Goal: Book appointment/travel/reservation

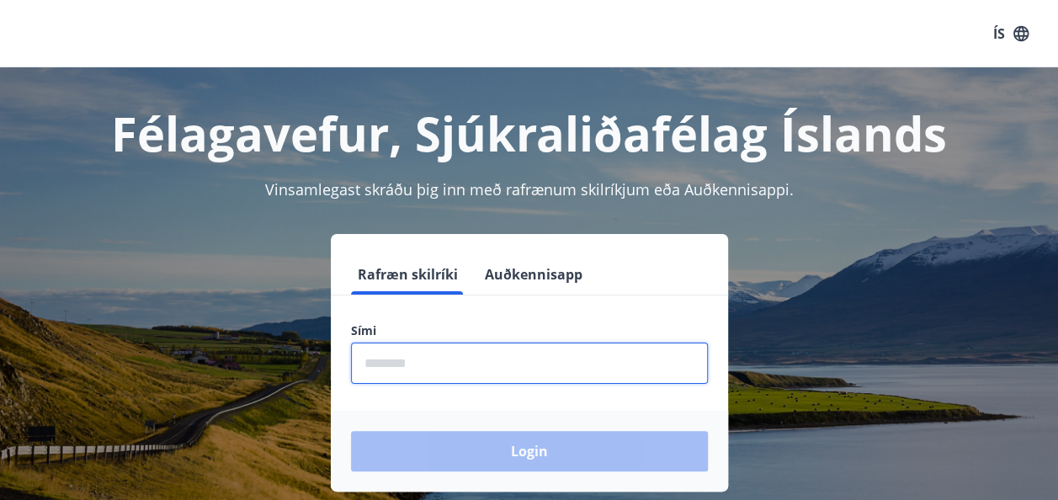
click at [410, 366] on input "phone" at bounding box center [529, 363] width 357 height 41
type input "********"
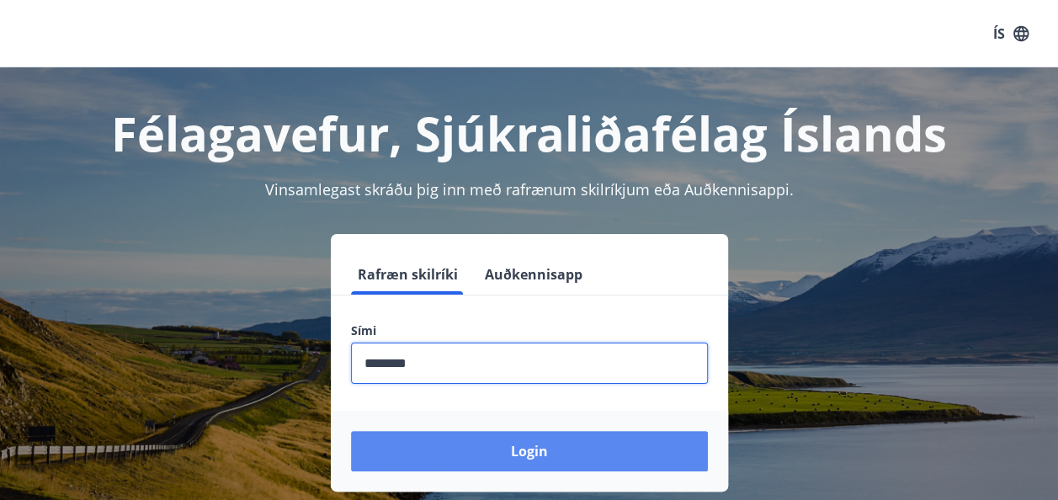
click at [535, 445] on button "Login" at bounding box center [529, 451] width 357 height 40
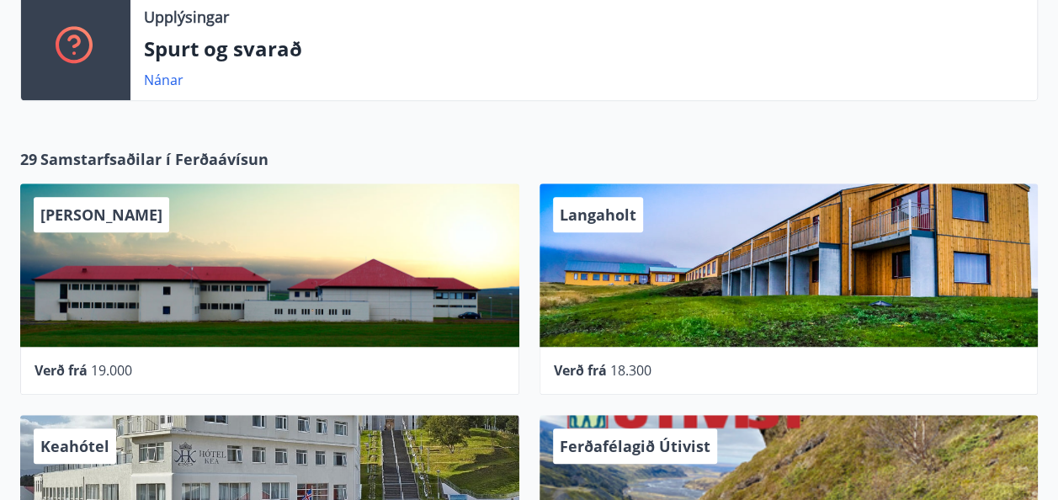
scroll to position [505, 0]
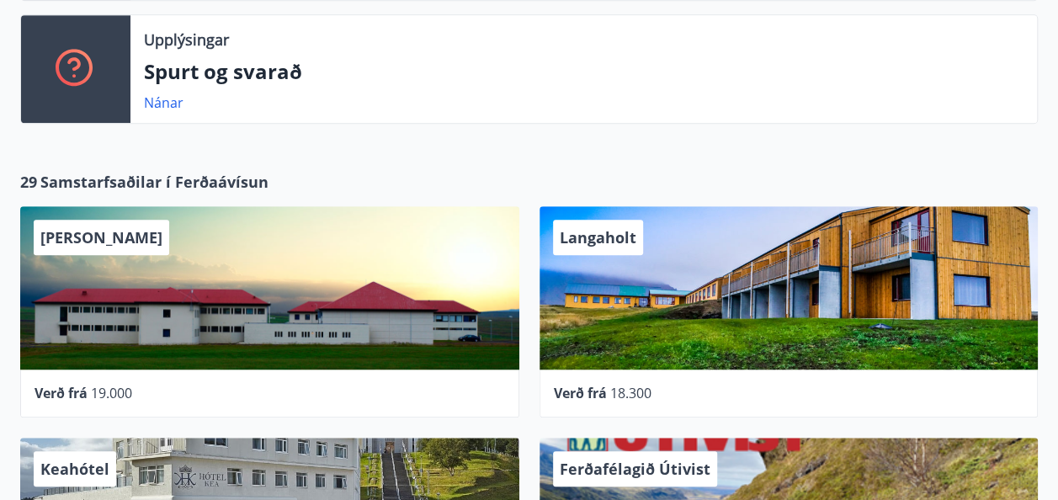
click at [500, 163] on div "29 Samstarfsaðilar í Ferðaávísun Hótel Laugarbakki Verð frá 19.000 Langaholt Ve…" at bounding box center [529, 426] width 1058 height 545
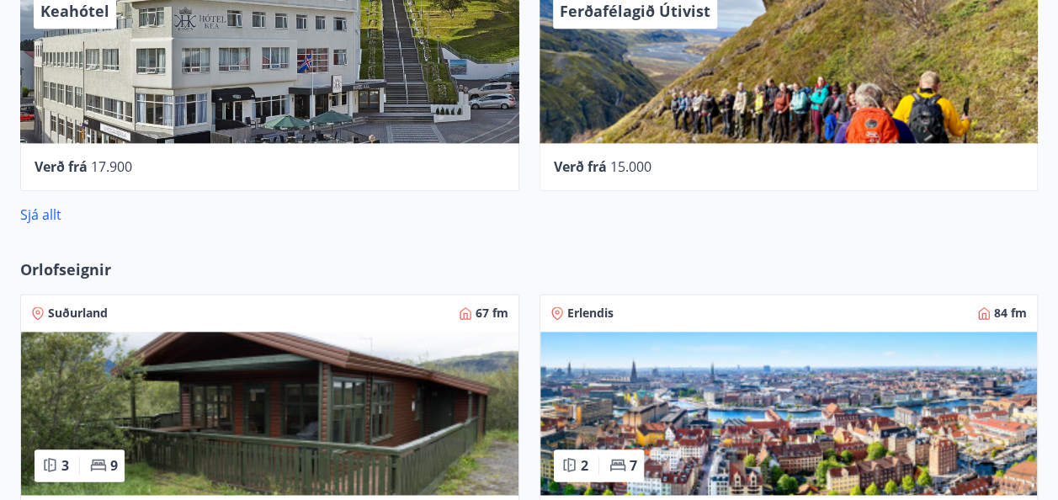
scroll to position [926, 0]
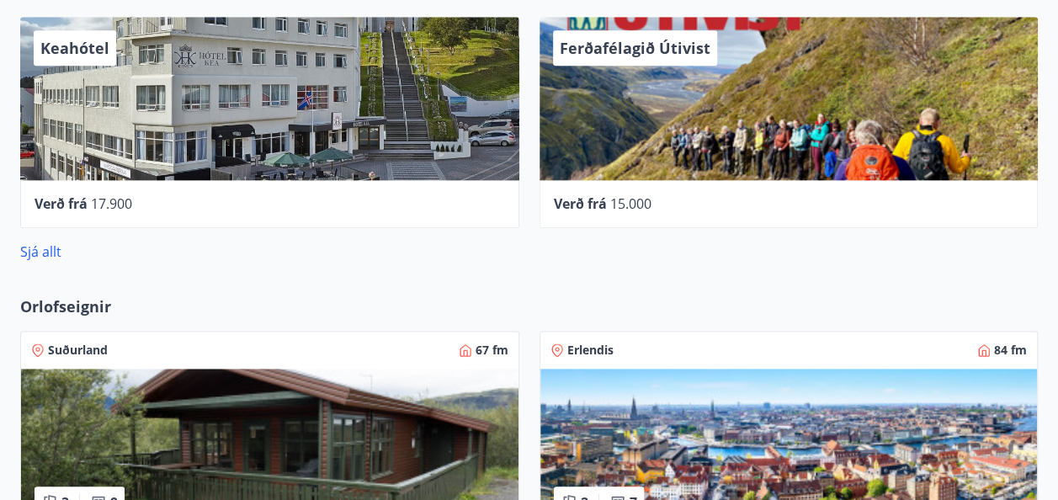
drag, startPoint x: 22, startPoint y: 336, endPoint x: -3, endPoint y: 543, distance: 208.6
click at [0, 499] on html "Valmynd ÍS K K [PERSON_NAME] Kennitala 140760-7499 Samtals punktar 315 Inneign …" at bounding box center [529, 387] width 1058 height 2626
click at [59, 249] on link "Sjá allt" at bounding box center [40, 251] width 41 height 19
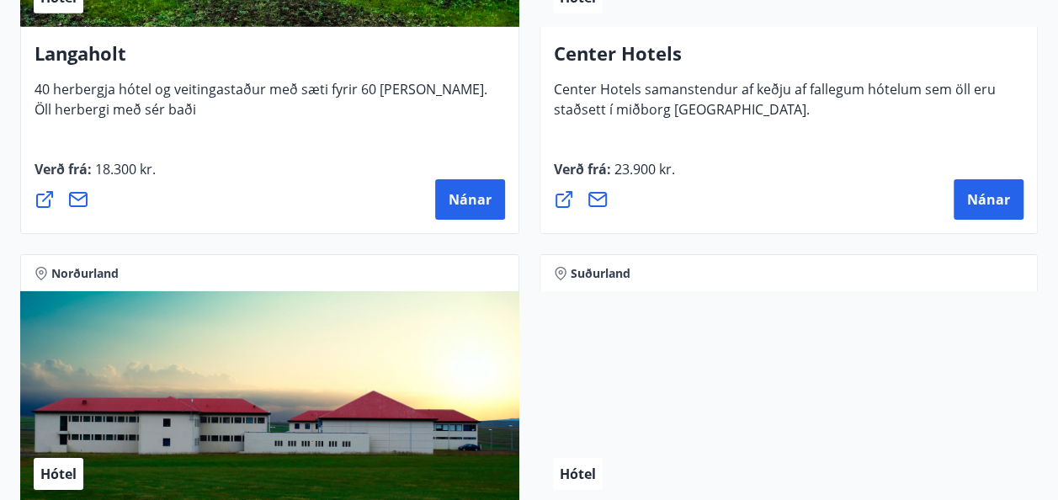
scroll to position [5219, 0]
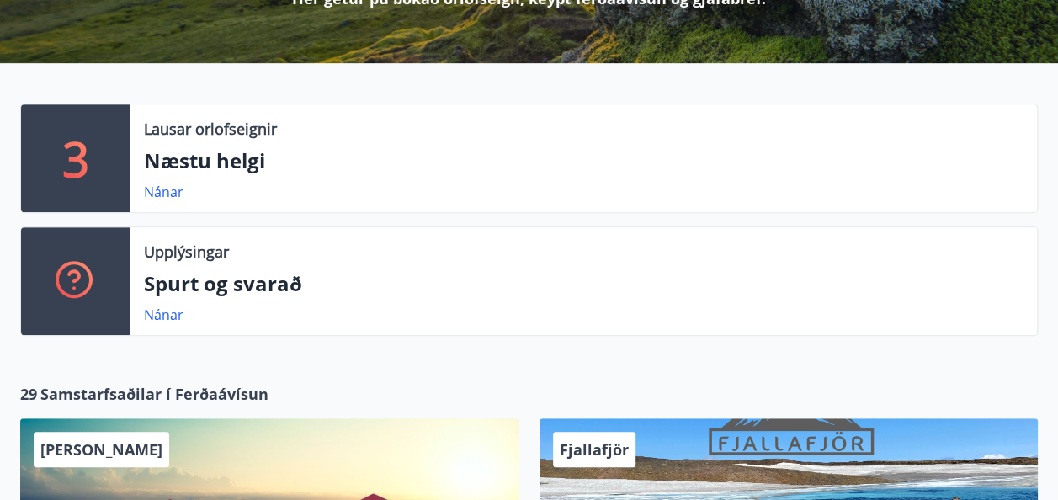
scroll to position [288, 0]
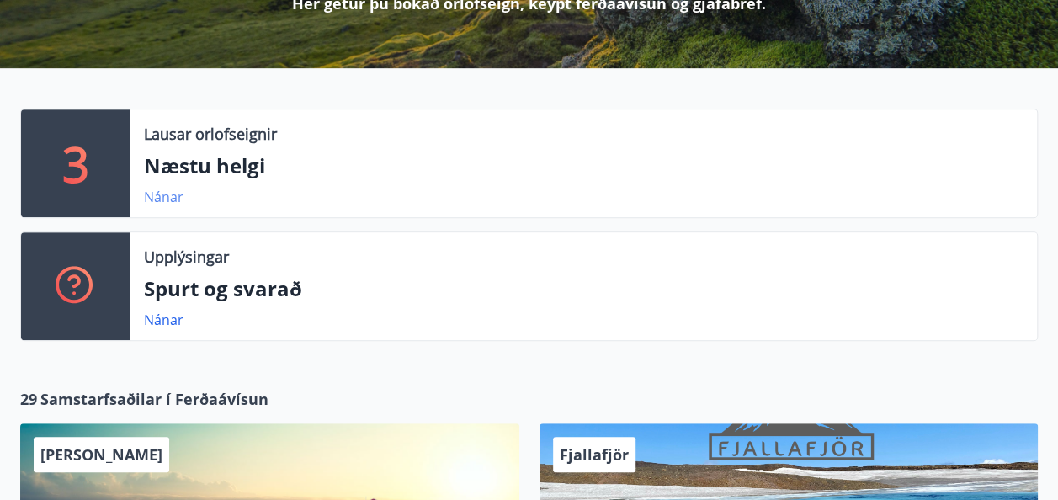
click at [171, 196] on link "Nánar" at bounding box center [164, 197] width 40 height 19
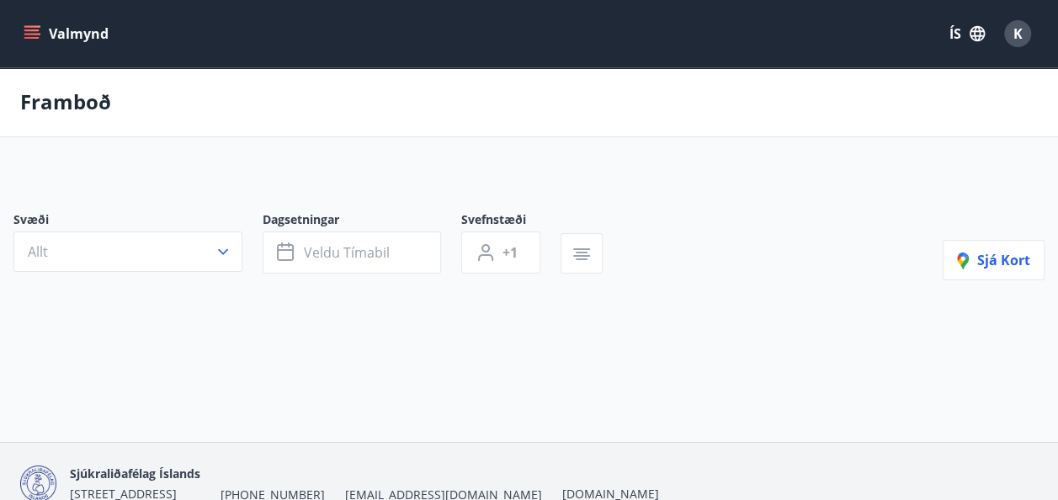
type input "*"
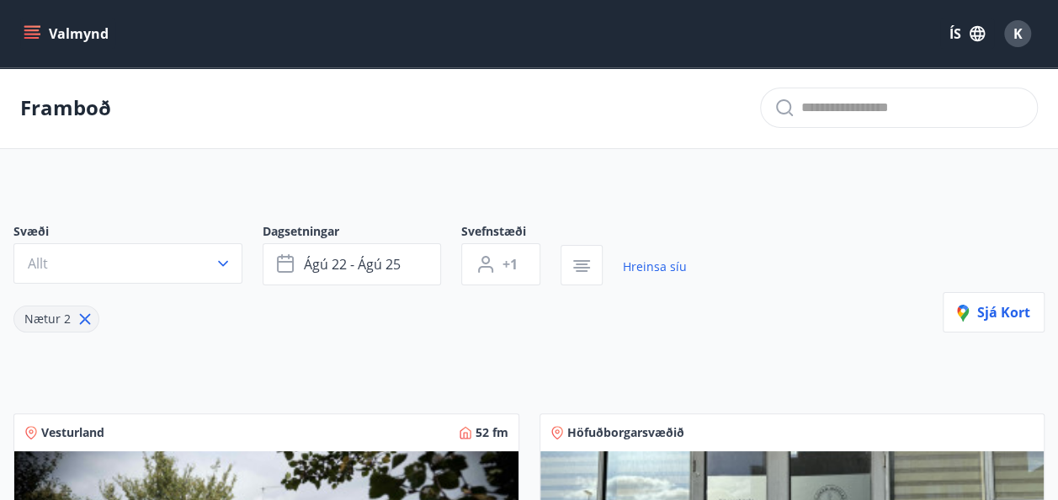
click at [39, 32] on icon "menu" at bounding box center [32, 33] width 17 height 17
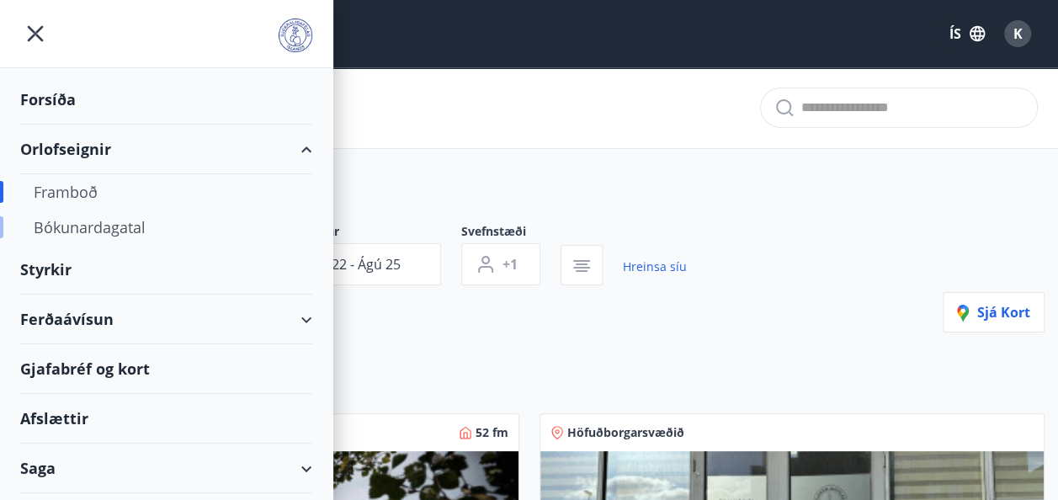
click at [109, 229] on div "Bókunardagatal" at bounding box center [166, 227] width 265 height 35
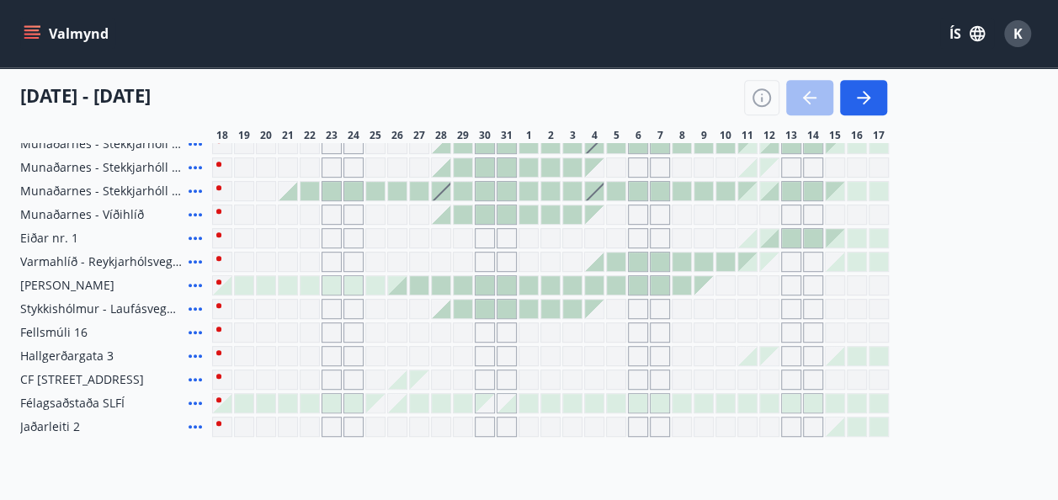
scroll to position [421, 0]
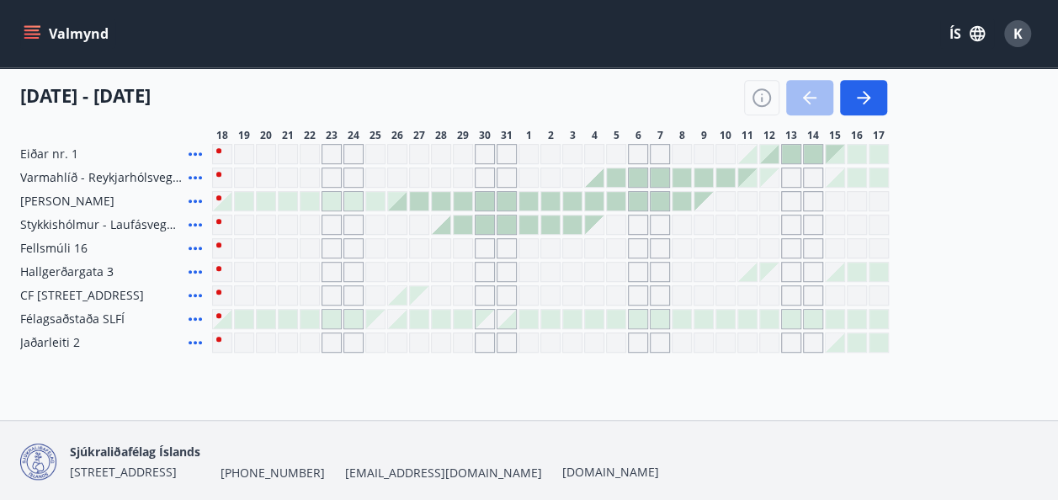
drag, startPoint x: 591, startPoint y: 269, endPoint x: 650, endPoint y: 280, distance: 60.1
click at [591, 269] on div "Gráir dagar eru ekki bókanlegir" at bounding box center [594, 272] width 20 height 20
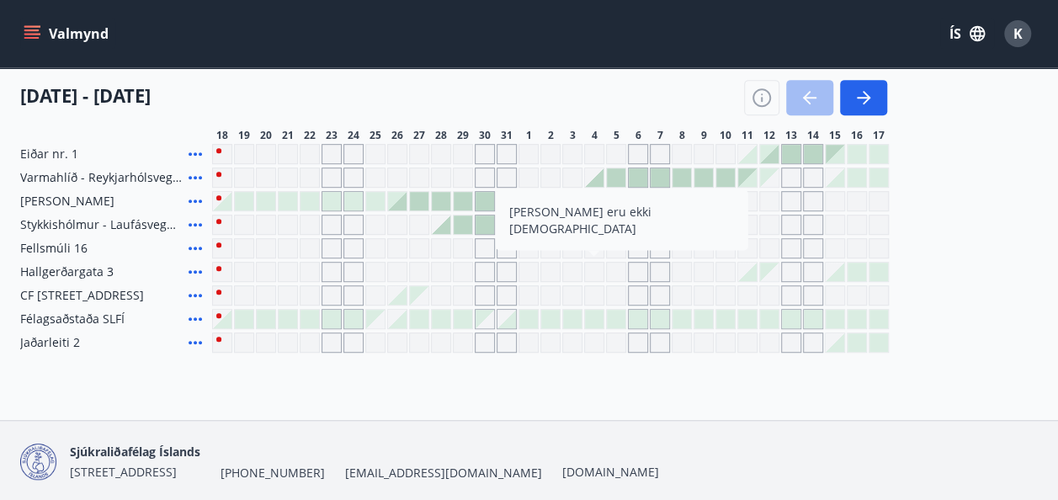
click at [748, 276] on div at bounding box center [747, 272] width 19 height 19
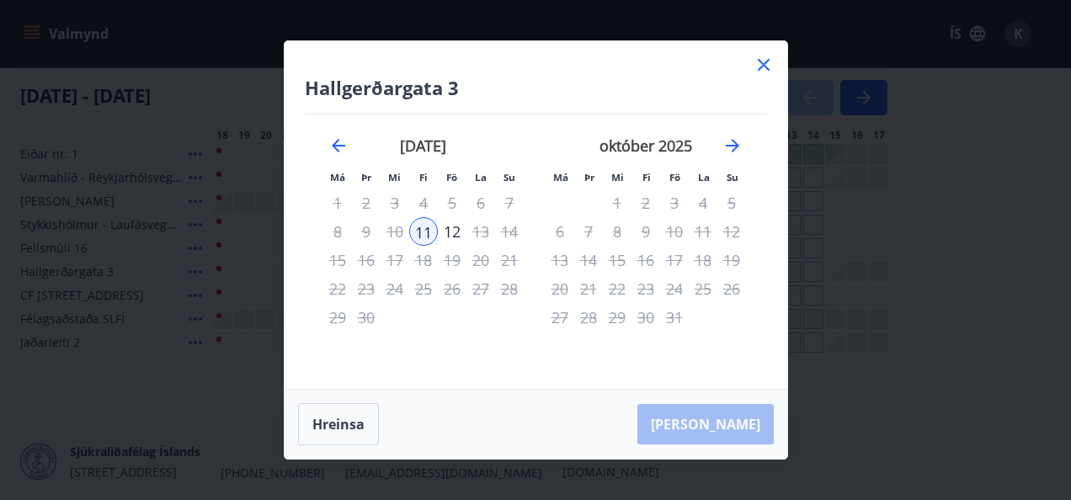
click at [481, 232] on div "13" at bounding box center [480, 231] width 29 height 29
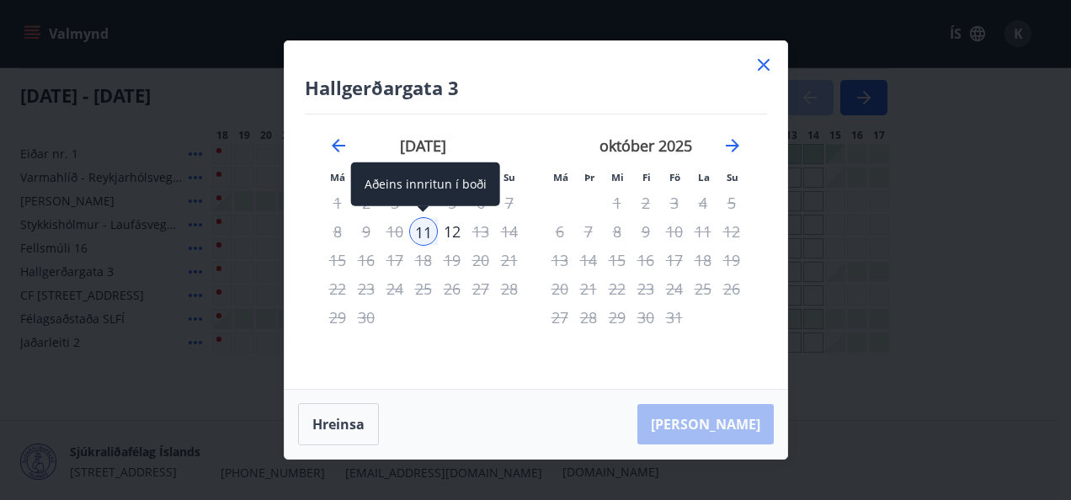
click at [427, 234] on div "11" at bounding box center [423, 231] width 29 height 29
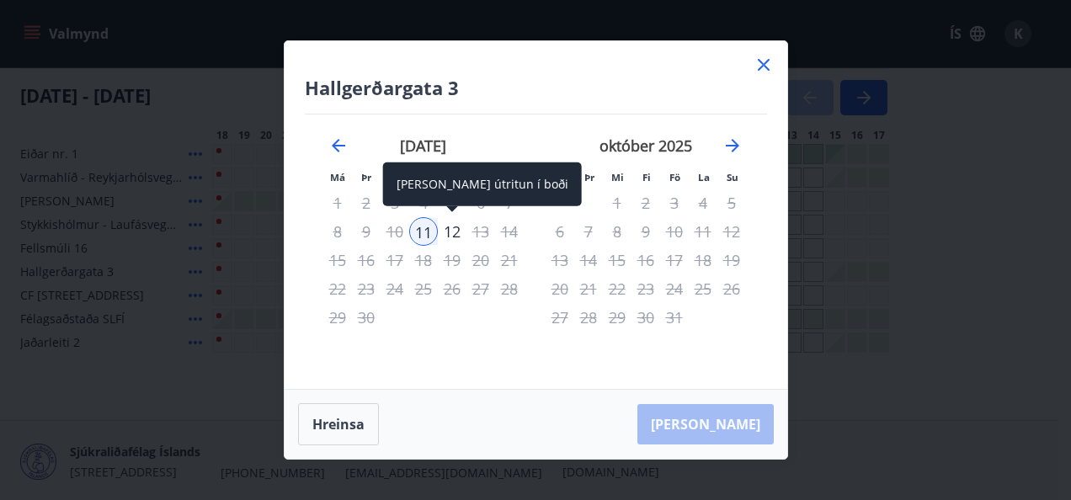
click at [450, 234] on div "12" at bounding box center [452, 231] width 29 height 29
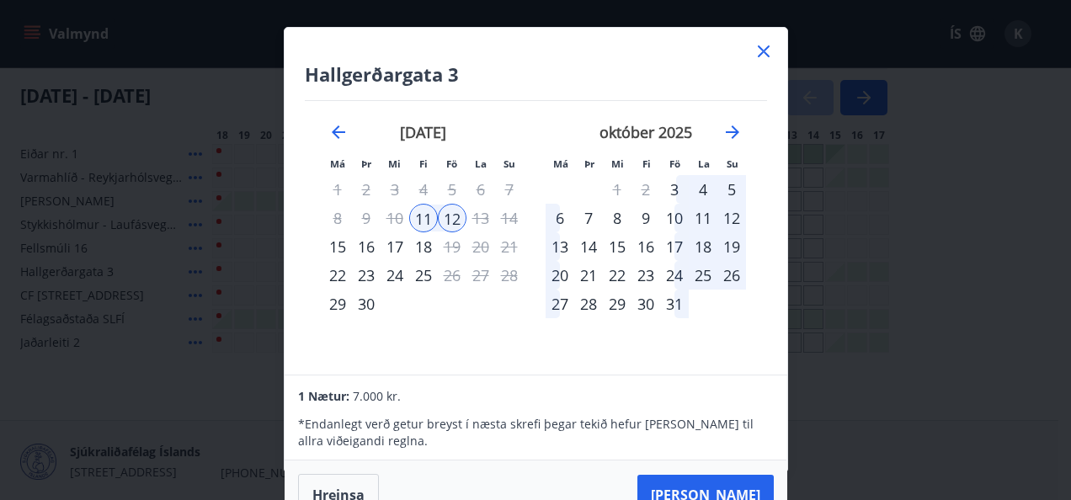
click at [763, 52] on icon at bounding box center [764, 51] width 12 height 12
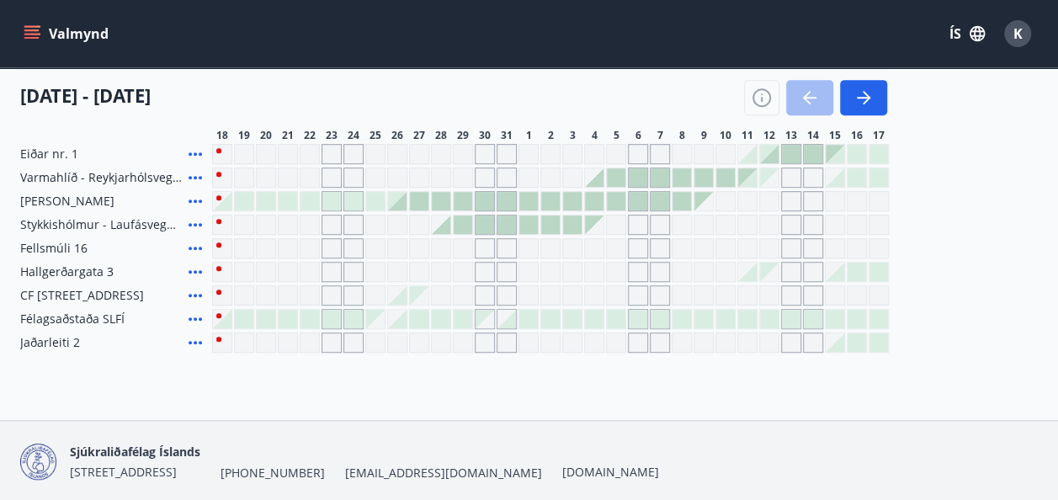
click at [672, 254] on div "Gráir dagar eru ekki bókanlegir" at bounding box center [682, 248] width 20 height 20
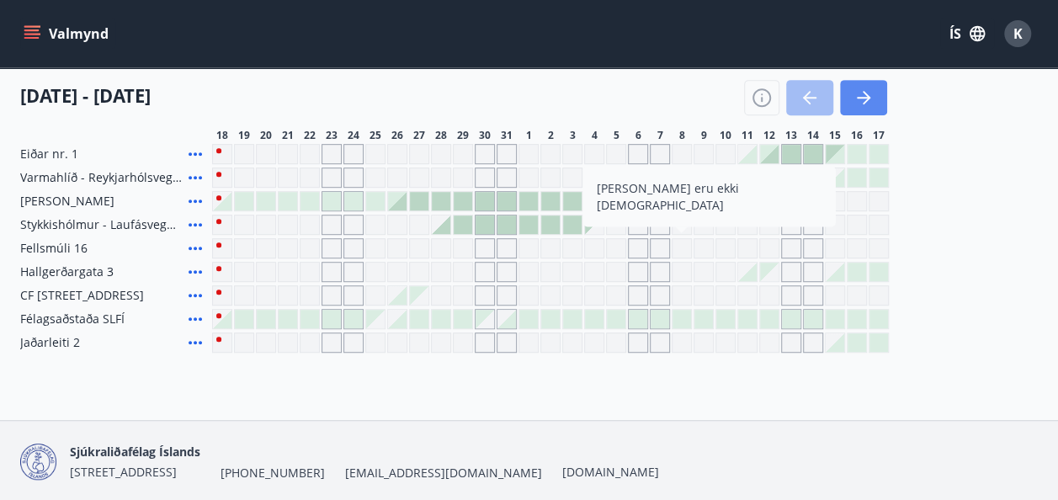
click at [875, 98] on button "button" at bounding box center [863, 97] width 47 height 35
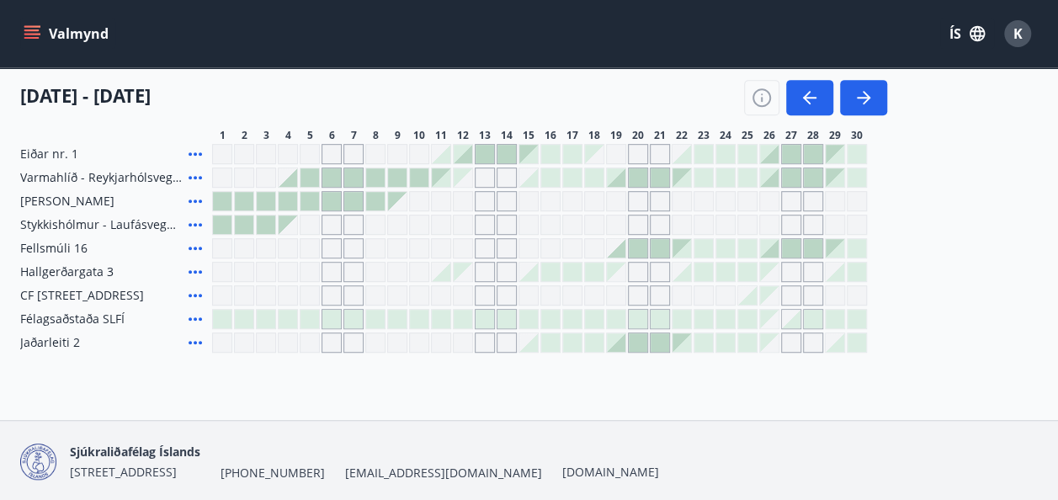
click at [687, 178] on div at bounding box center [682, 177] width 19 height 19
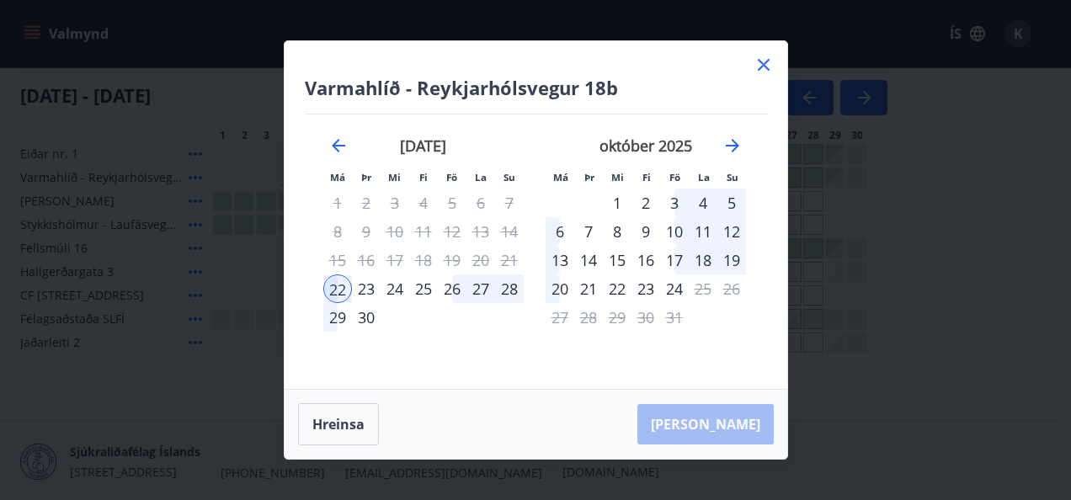
click at [770, 59] on icon at bounding box center [763, 65] width 20 height 20
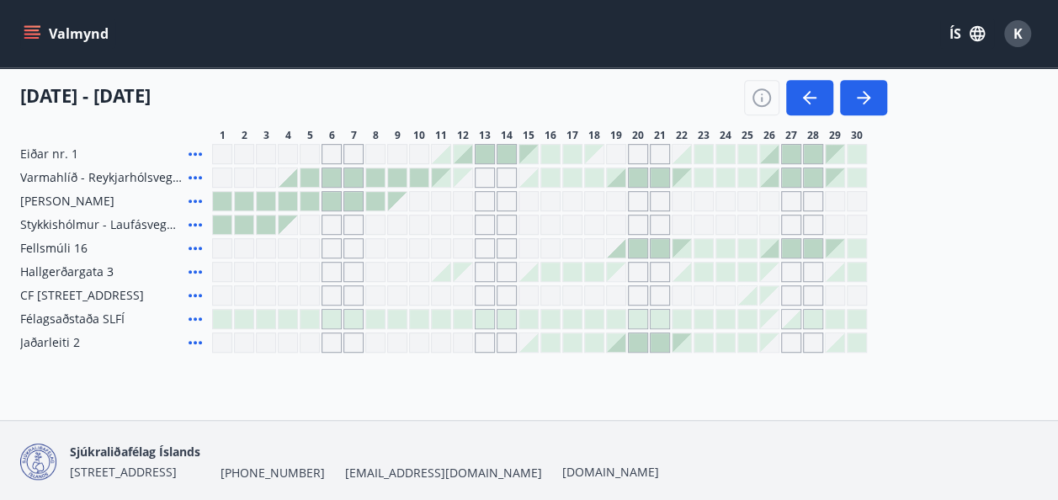
click at [621, 251] on div at bounding box center [616, 248] width 19 height 19
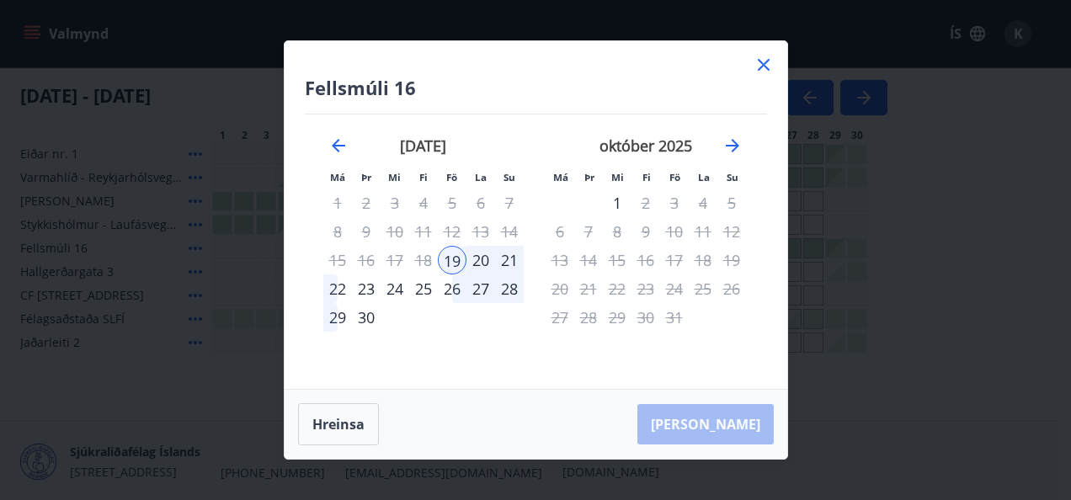
click at [337, 290] on div "22" at bounding box center [337, 288] width 29 height 29
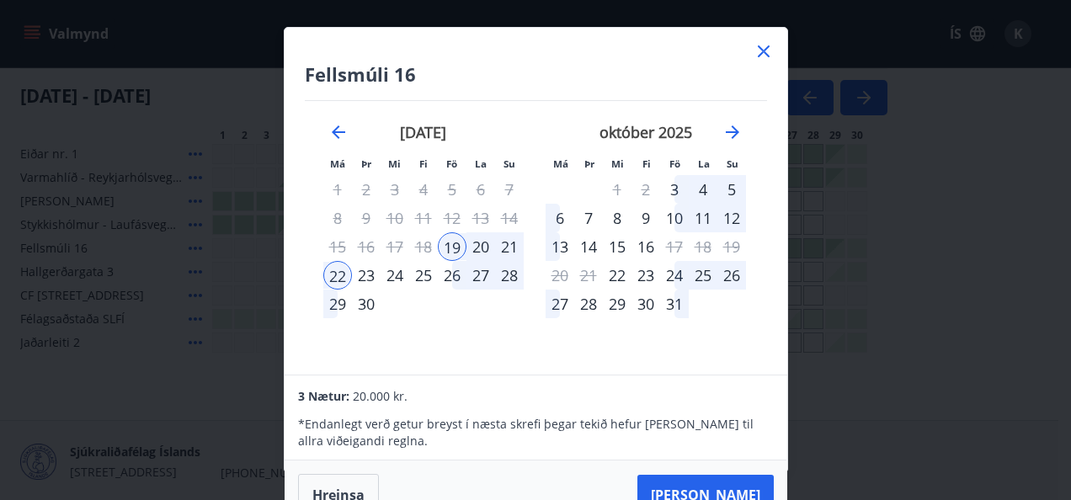
click at [369, 270] on div "23" at bounding box center [366, 275] width 29 height 29
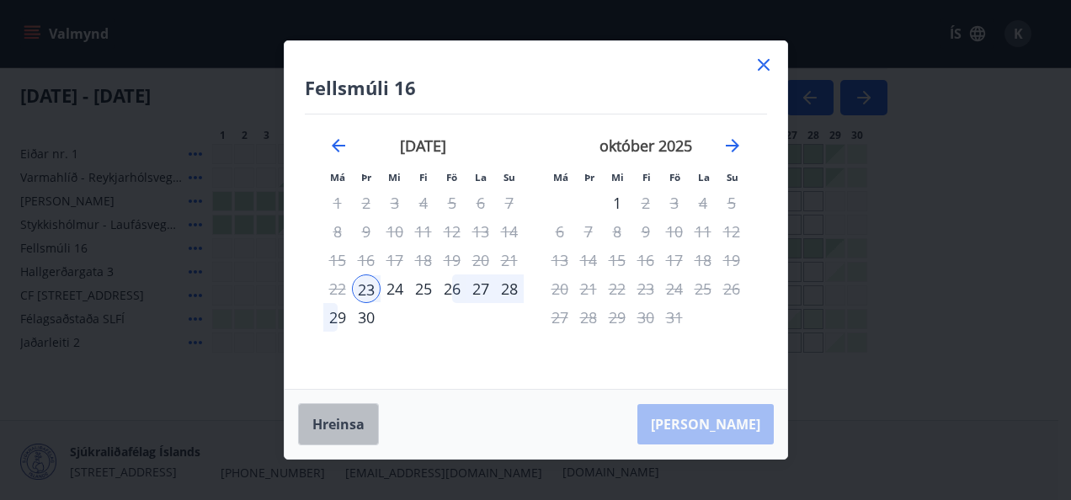
click at [343, 424] on button "Hreinsa" at bounding box center [338, 424] width 81 height 42
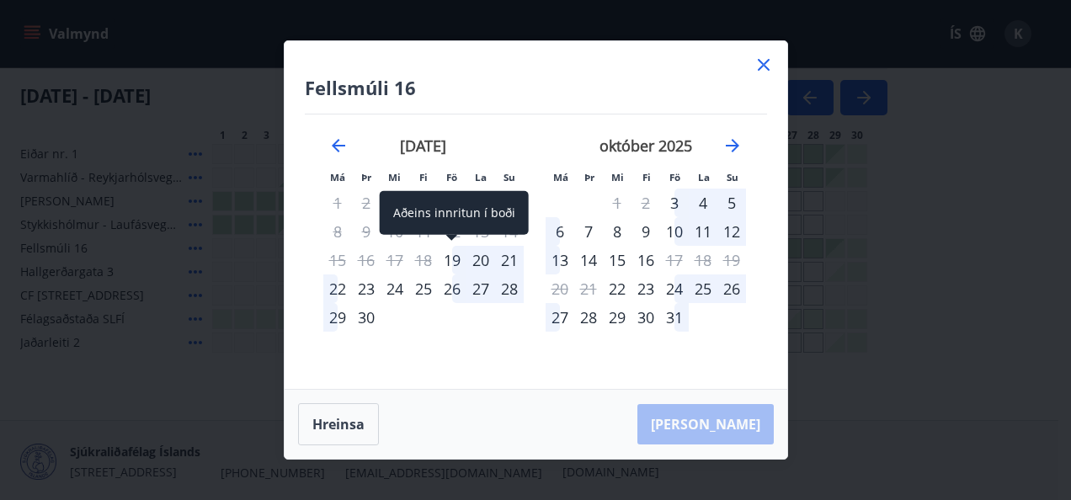
click at [455, 257] on div "19" at bounding box center [452, 260] width 29 height 29
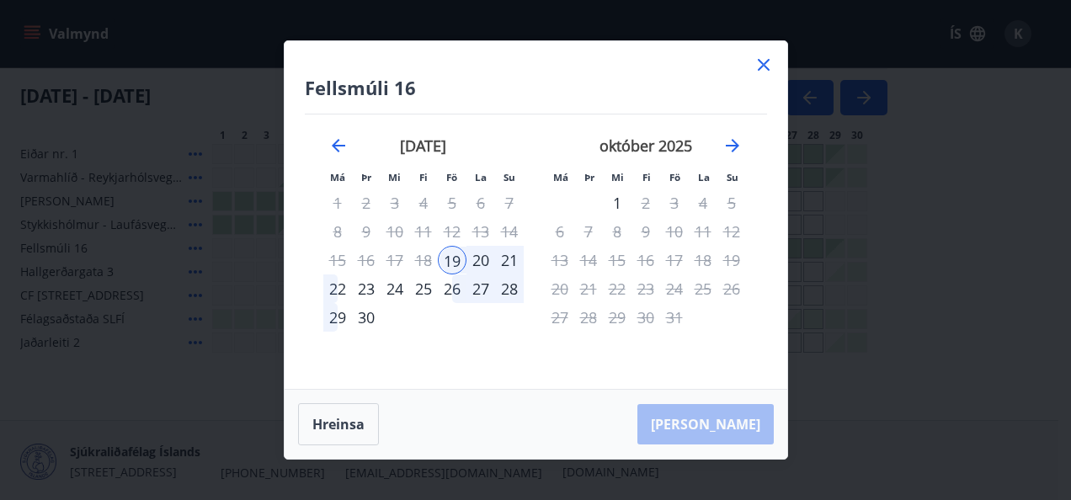
click at [366, 289] on div "23" at bounding box center [366, 288] width 29 height 29
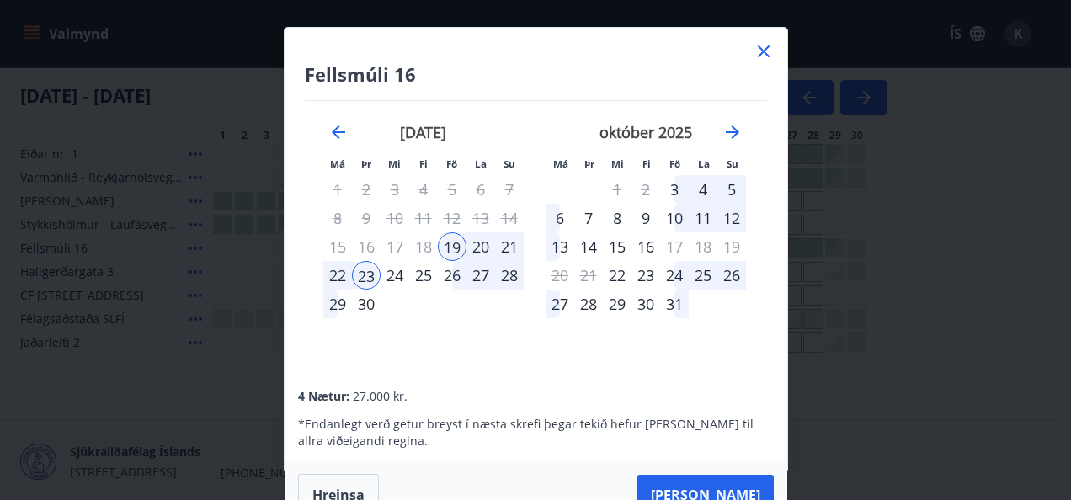
click at [761, 47] on icon at bounding box center [763, 51] width 20 height 20
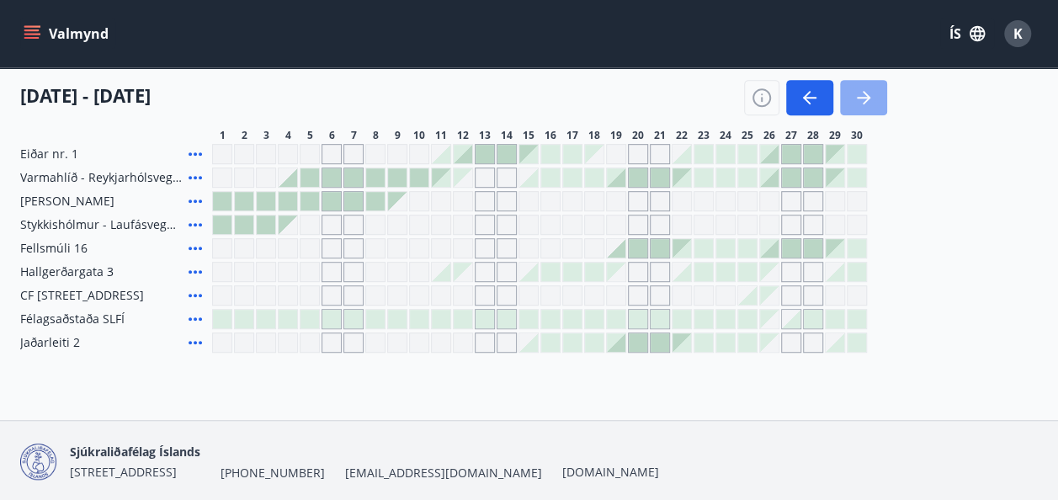
click at [870, 98] on icon "button" at bounding box center [864, 98] width 20 height 20
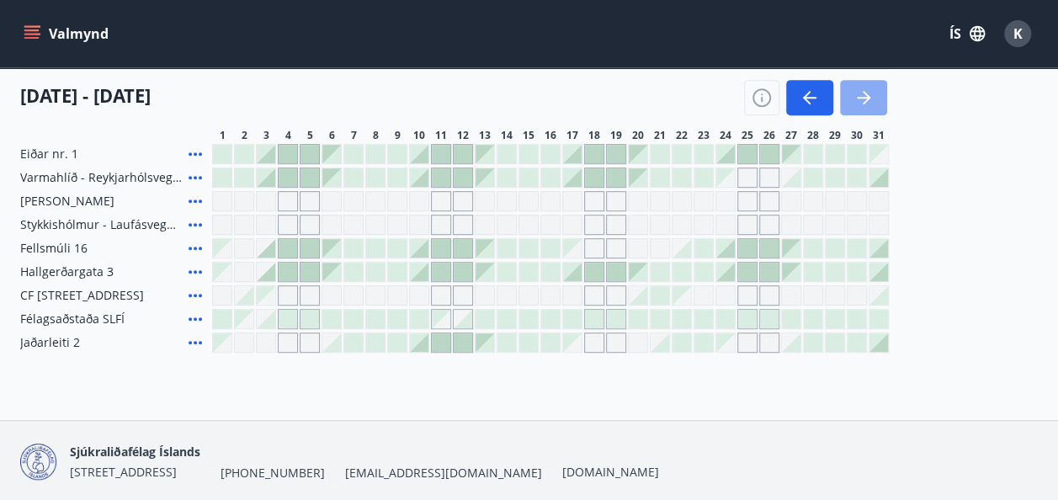
click at [873, 99] on icon "button" at bounding box center [864, 98] width 20 height 20
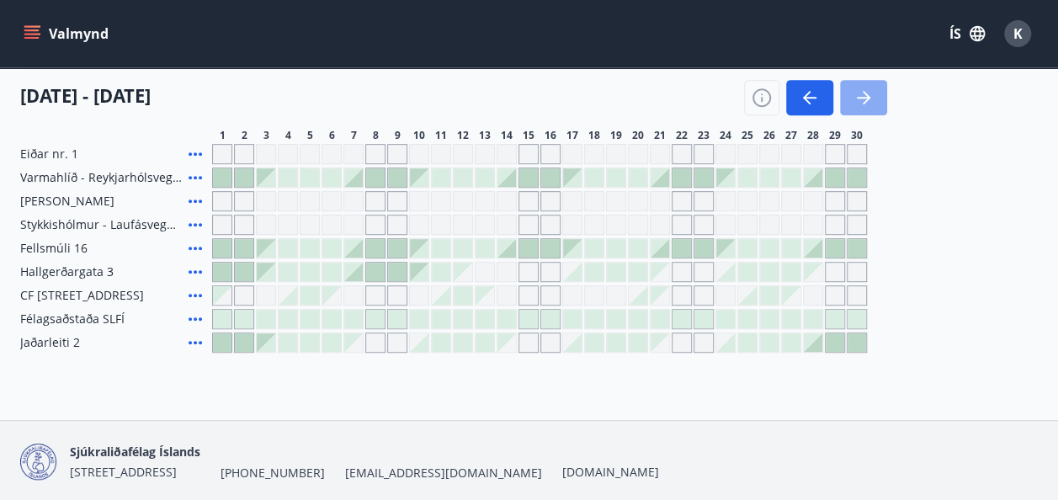
click at [873, 98] on icon "button" at bounding box center [864, 98] width 20 height 20
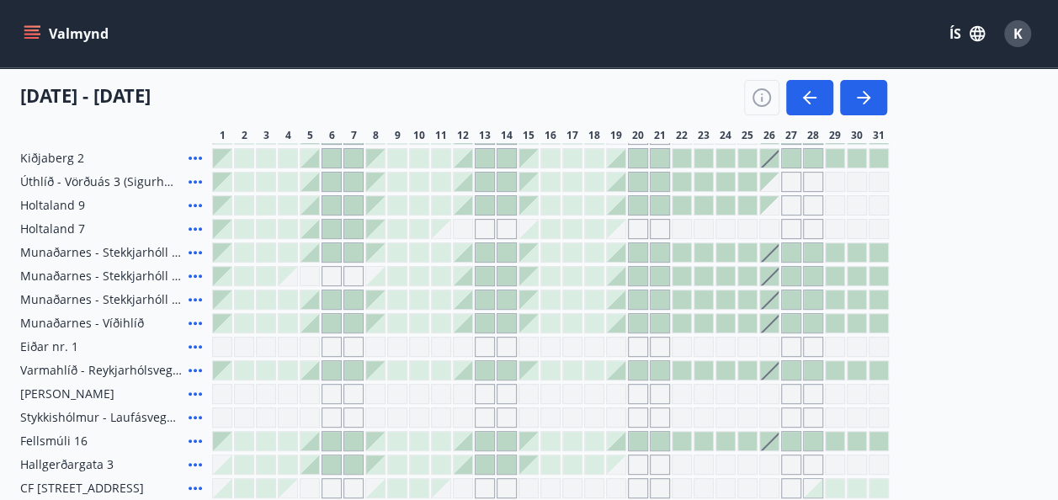
scroll to position [312, 0]
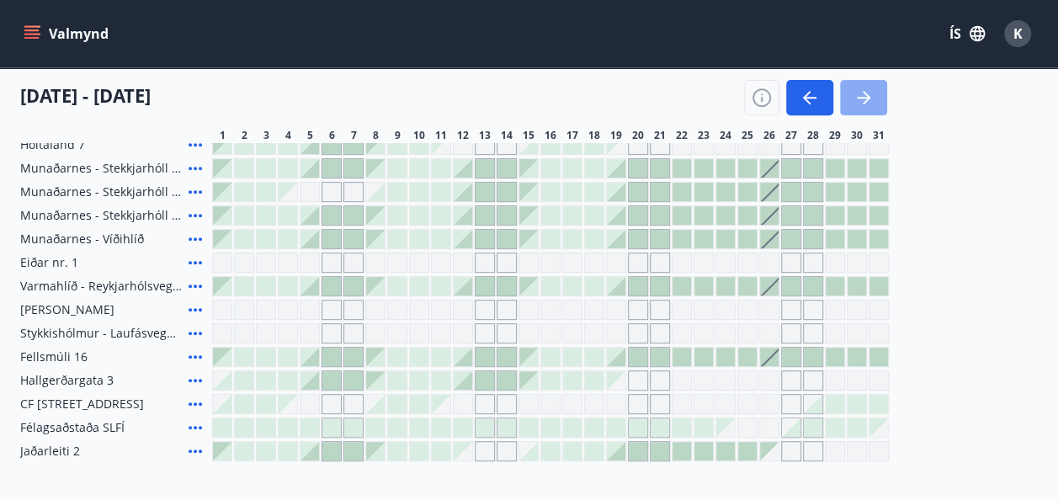
click at [871, 99] on icon "button" at bounding box center [864, 98] width 20 height 20
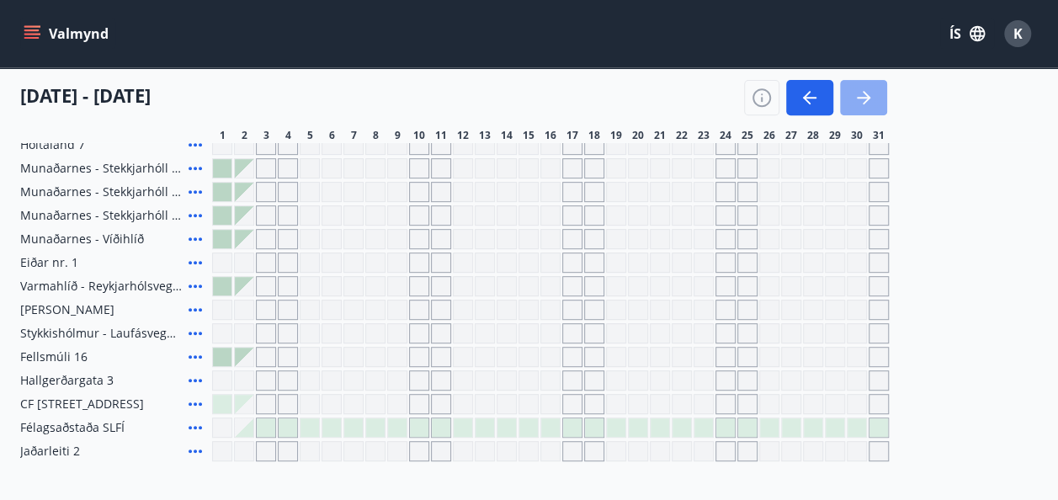
click at [868, 96] on icon "button" at bounding box center [867, 97] width 8 height 13
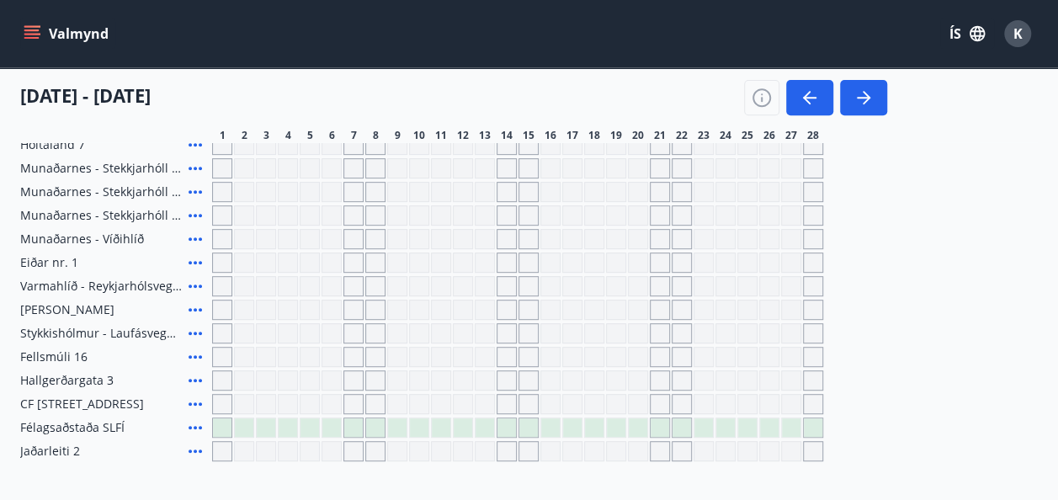
click at [292, 402] on div "Gráir dagar eru ekki bókanlegir" at bounding box center [288, 404] width 20 height 20
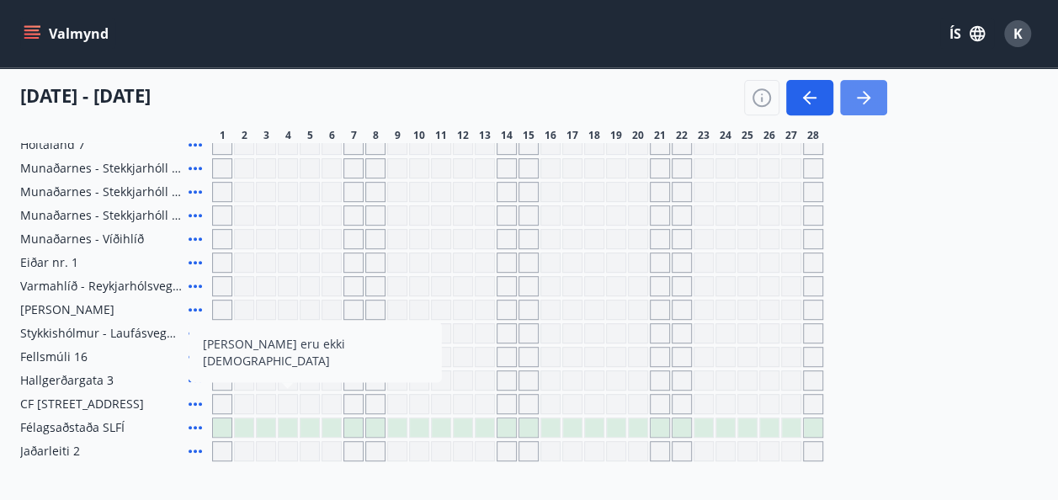
click at [870, 100] on icon "button" at bounding box center [864, 98] width 20 height 20
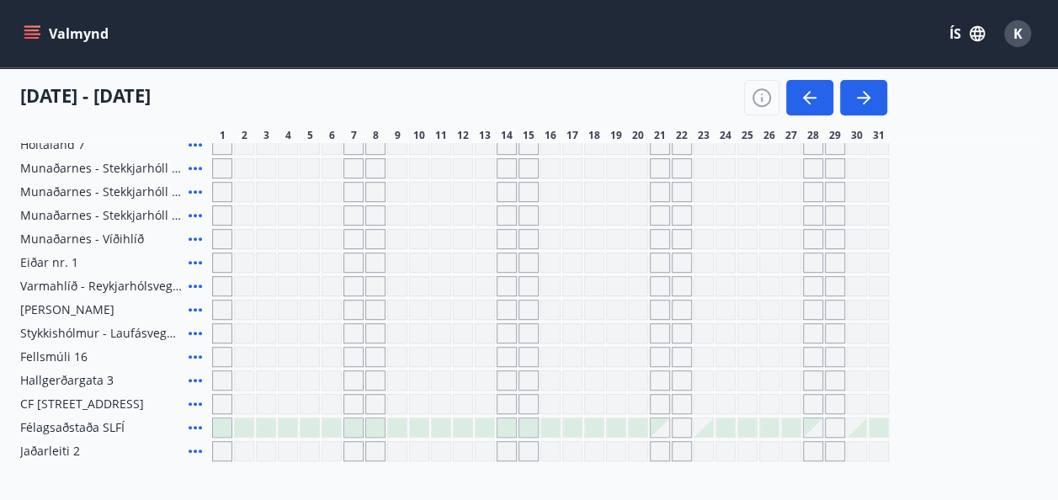
click at [276, 404] on div at bounding box center [550, 404] width 677 height 20
click at [860, 97] on icon "button" at bounding box center [863, 98] width 13 height 2
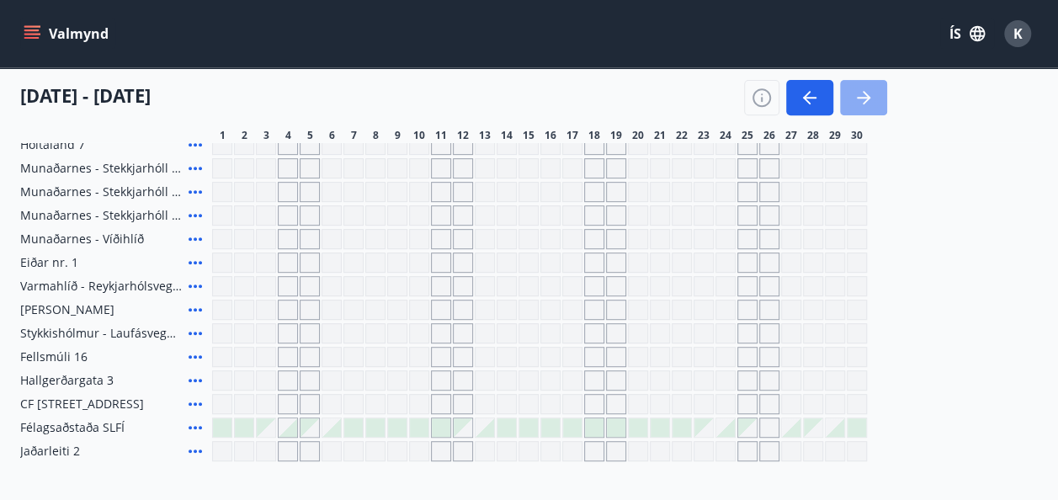
click at [860, 97] on icon "button" at bounding box center [863, 98] width 13 height 2
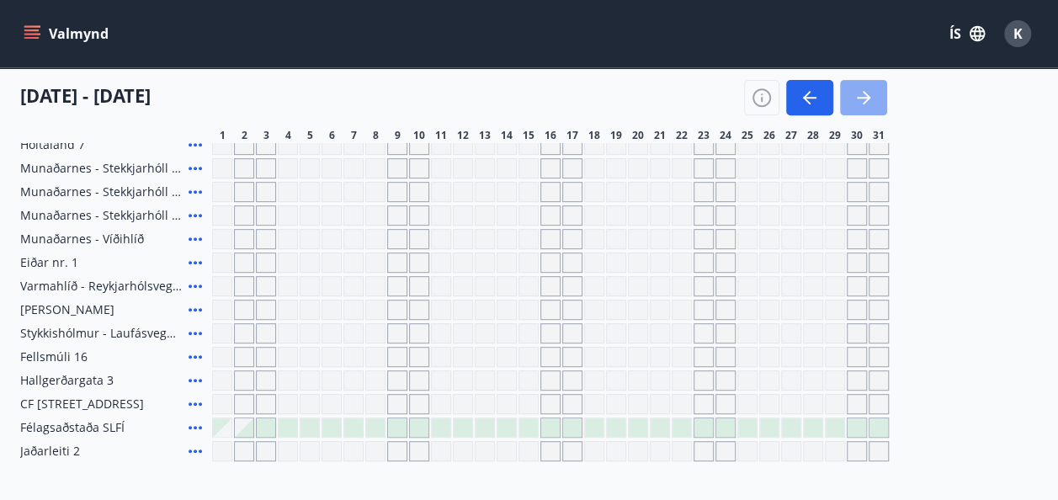
click at [860, 97] on icon "button" at bounding box center [863, 98] width 13 height 2
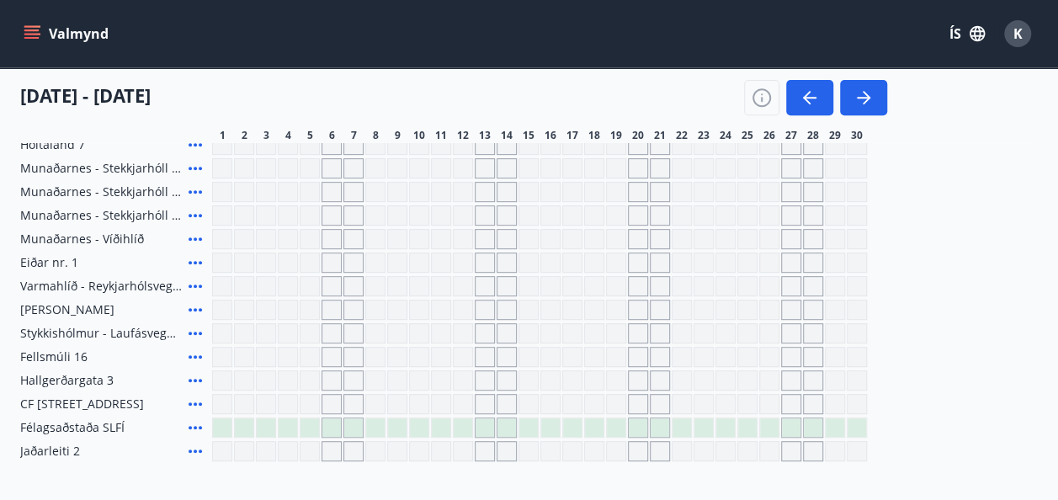
click at [29, 27] on icon "menu" at bounding box center [33, 27] width 19 height 2
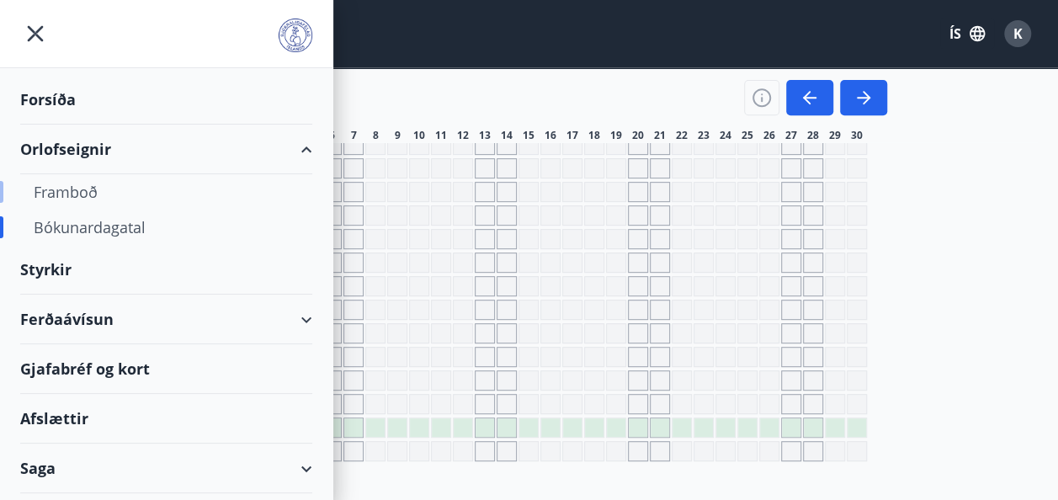
click at [76, 190] on div "Framboð" at bounding box center [166, 191] width 265 height 35
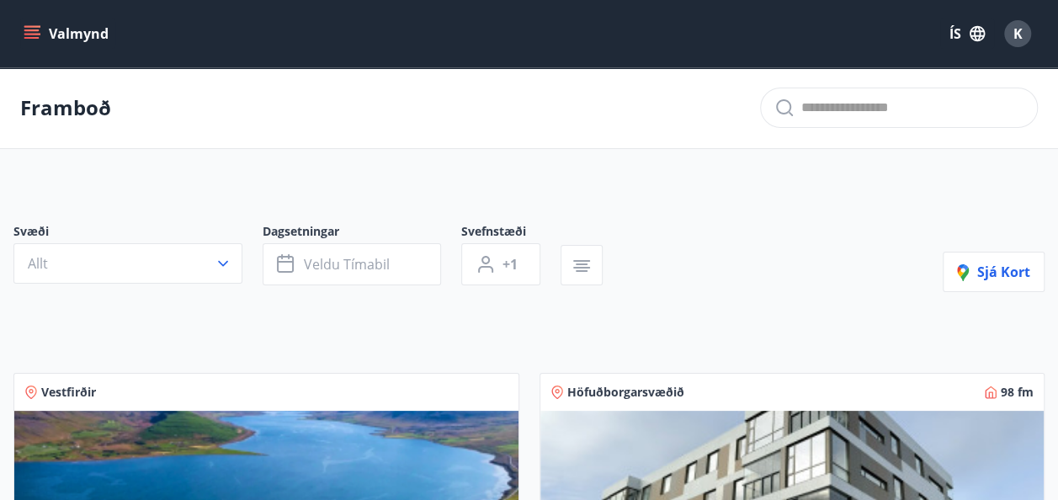
click at [32, 29] on icon "menu" at bounding box center [31, 30] width 15 height 2
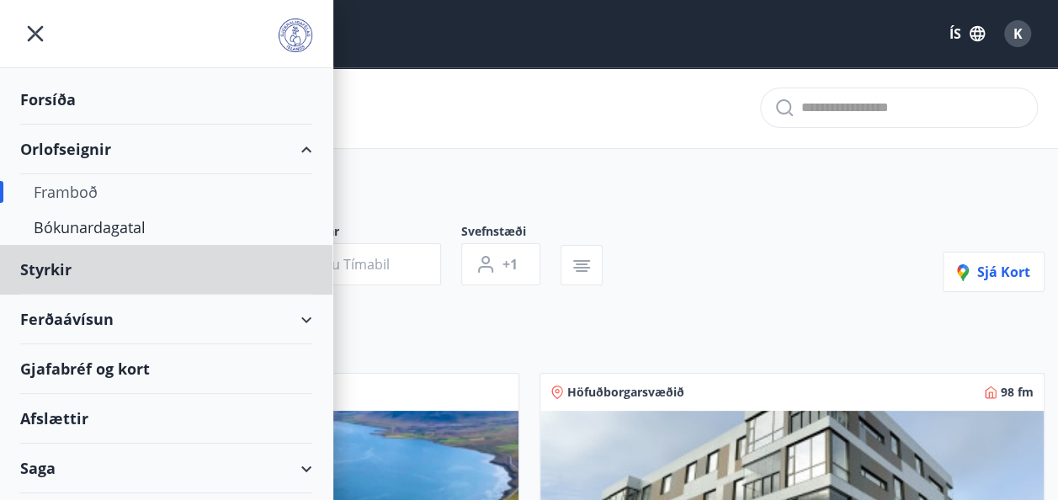
click at [54, 98] on div "Forsíða" at bounding box center [166, 100] width 292 height 50
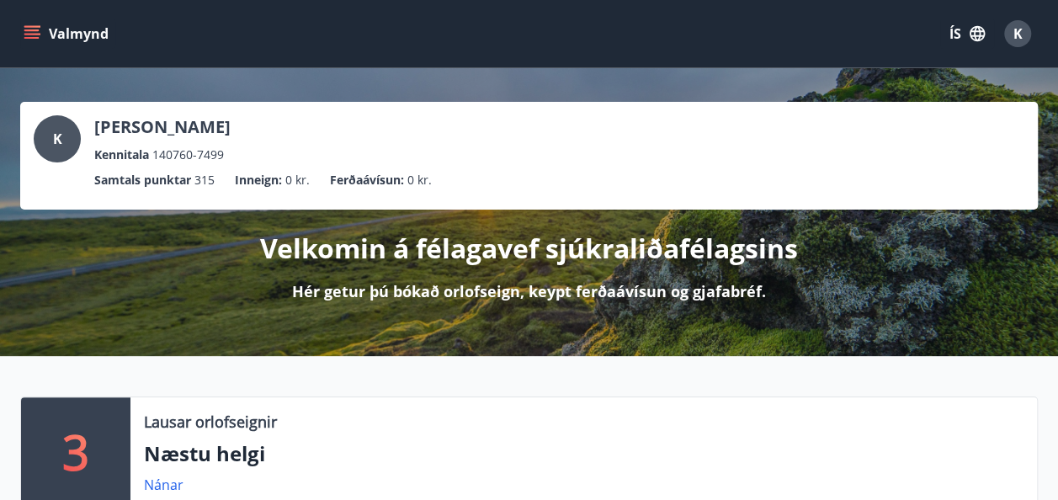
click at [29, 32] on icon "menu" at bounding box center [32, 33] width 17 height 17
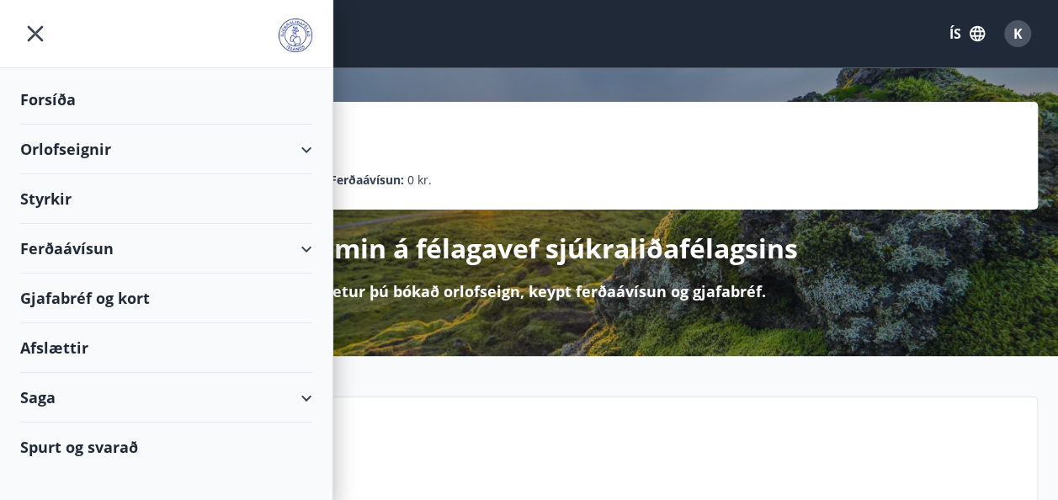
click at [73, 444] on div "Spurt og svarað" at bounding box center [166, 447] width 292 height 49
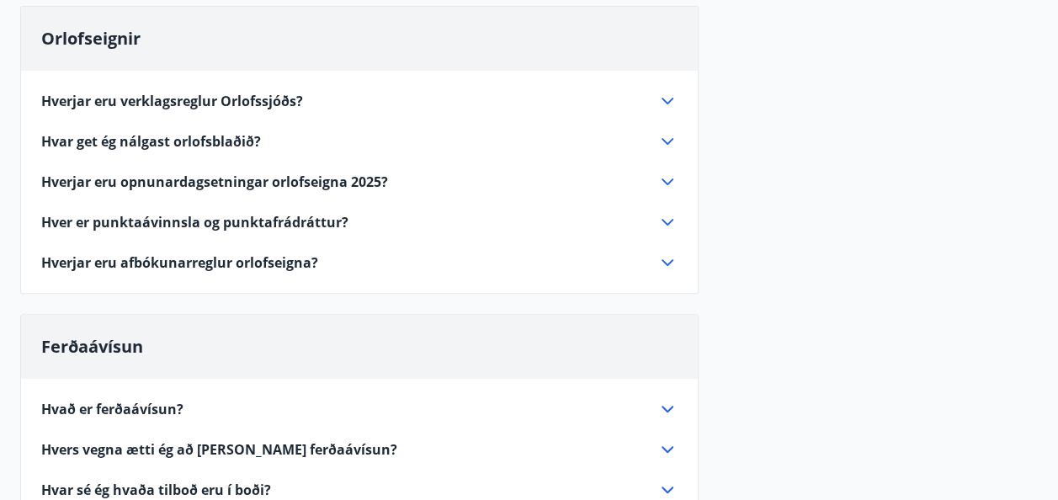
scroll to position [170, 0]
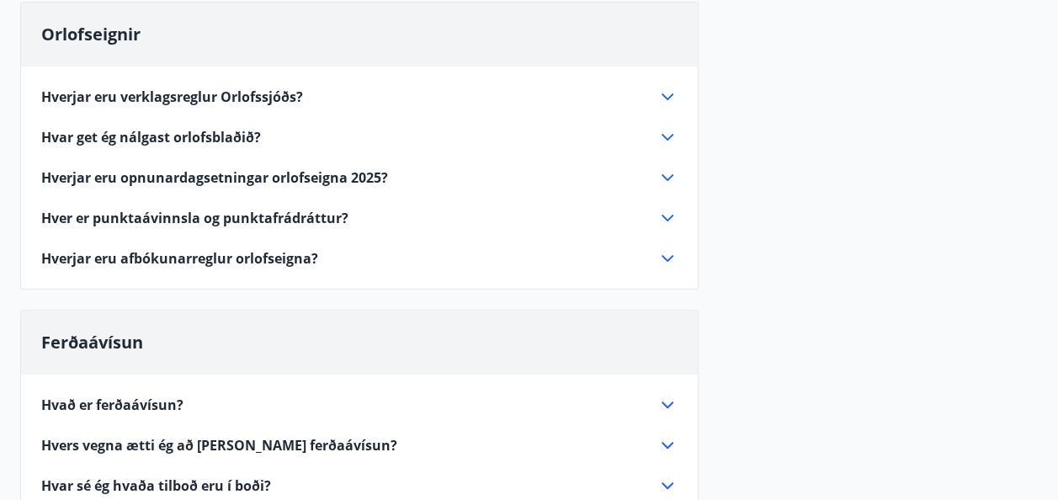
click at [345, 173] on span "Hverjar eru opnunardagsetningar orlofseigna 2025?" at bounding box center [214, 177] width 347 height 19
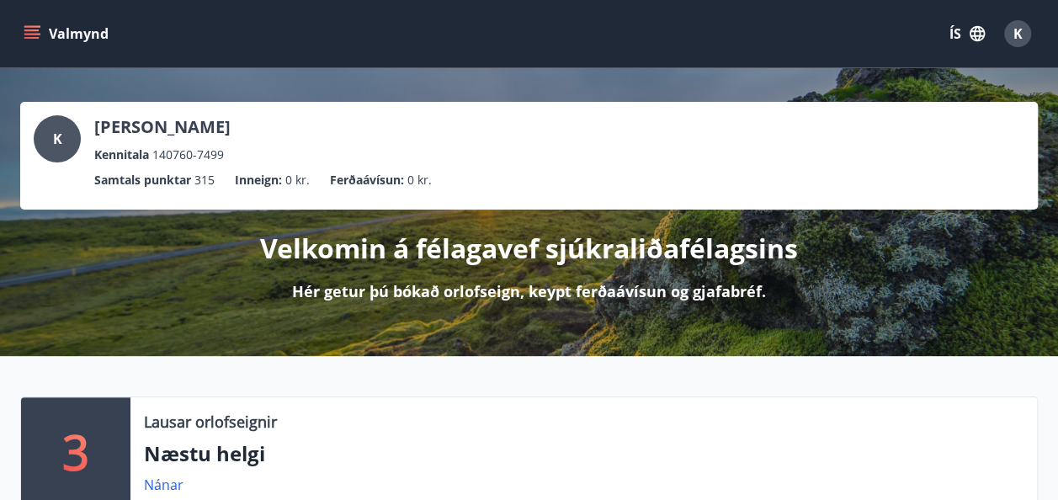
click at [1024, 30] on div "K" at bounding box center [1017, 33] width 27 height 27
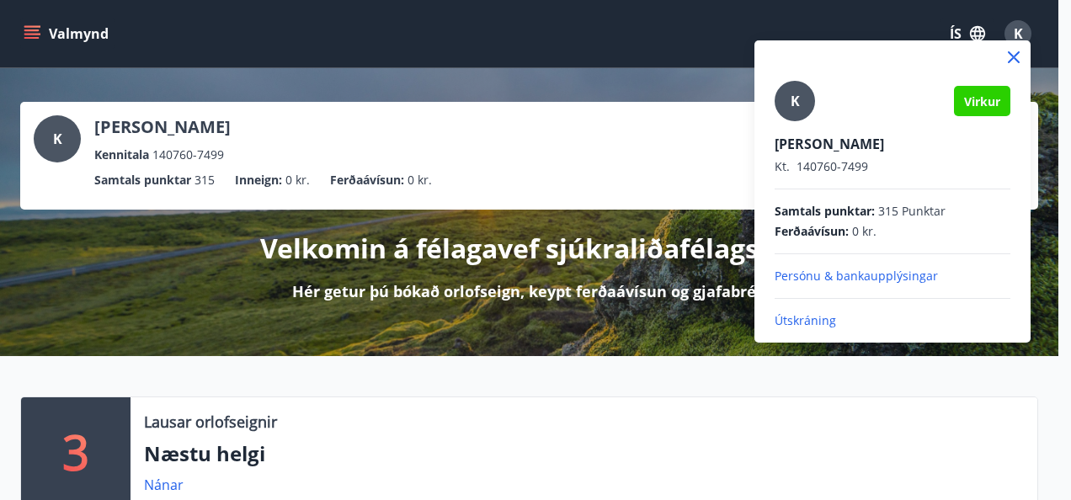
click at [817, 316] on p "Útskráning" at bounding box center [892, 320] width 236 height 17
